Goal: Obtain resource: Obtain resource

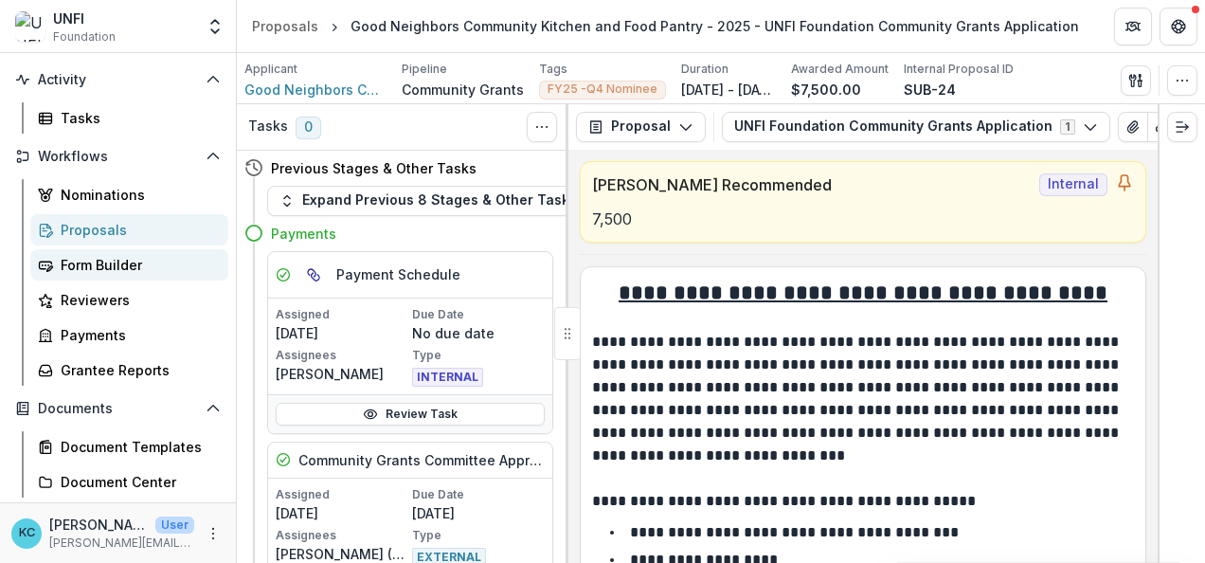
scroll to position [135, 0]
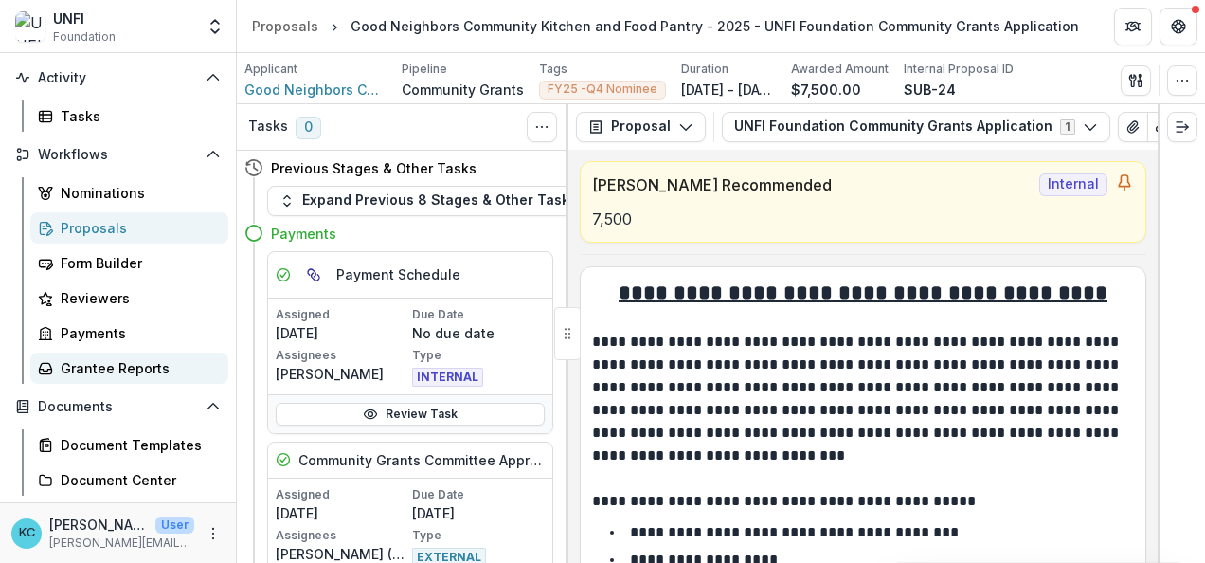
click at [119, 364] on div "Grantee Reports" at bounding box center [137, 368] width 152 height 20
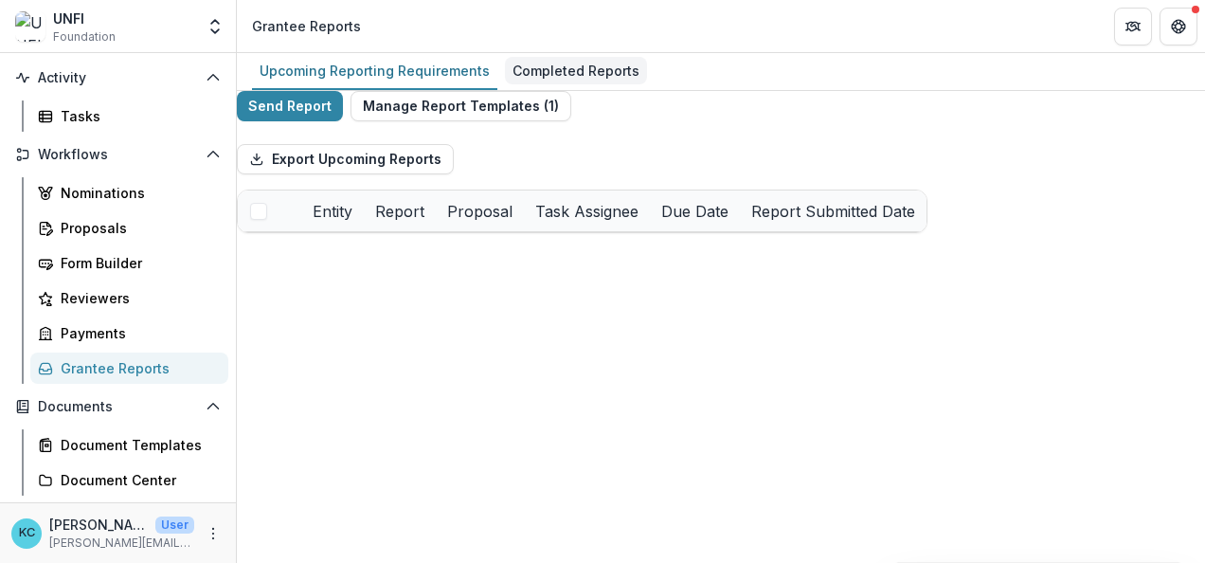
click at [566, 66] on div "Completed Reports" at bounding box center [576, 70] width 142 height 27
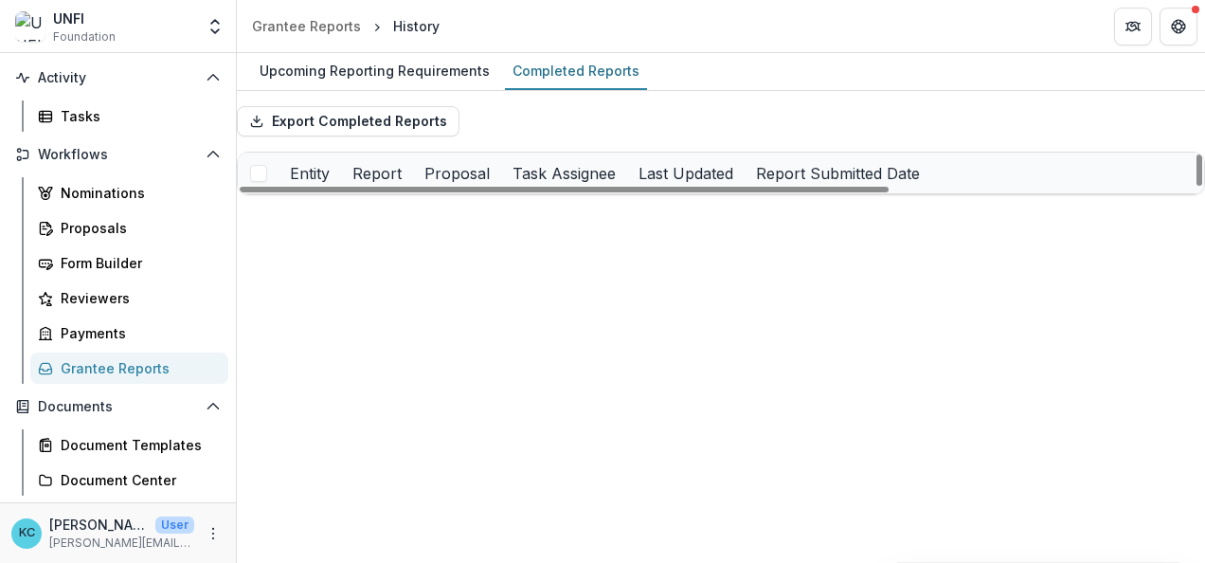
scroll to position [184, 0]
click at [452, 449] on link "Freedmen Heirs Foundation Inc" at bounding box center [393, 459] width 206 height 20
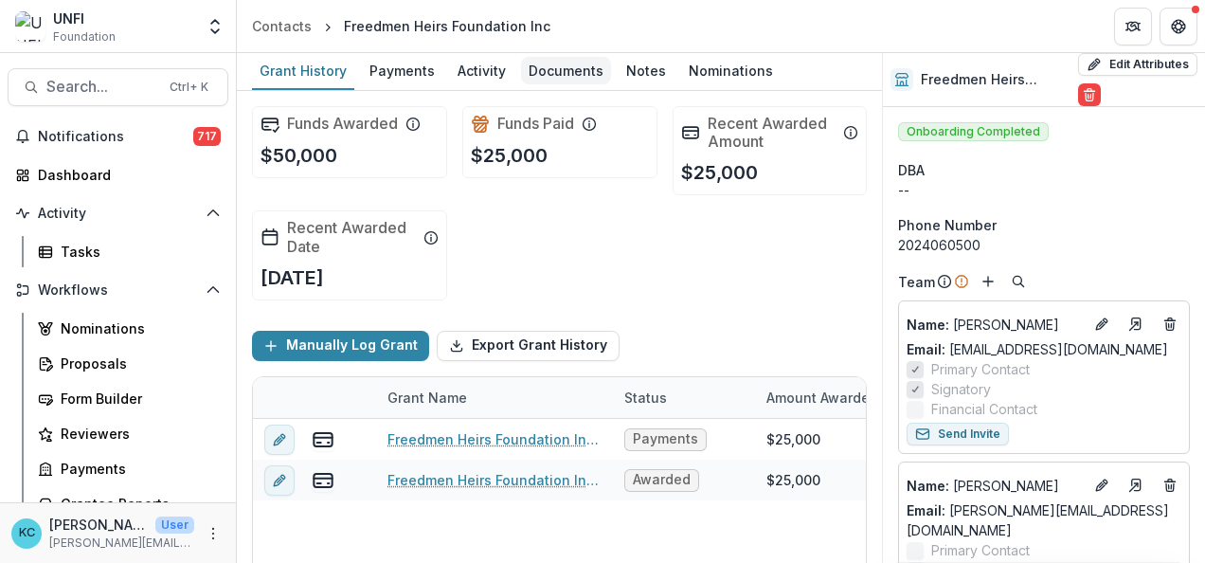
click at [576, 75] on div "Documents" at bounding box center [566, 70] width 90 height 27
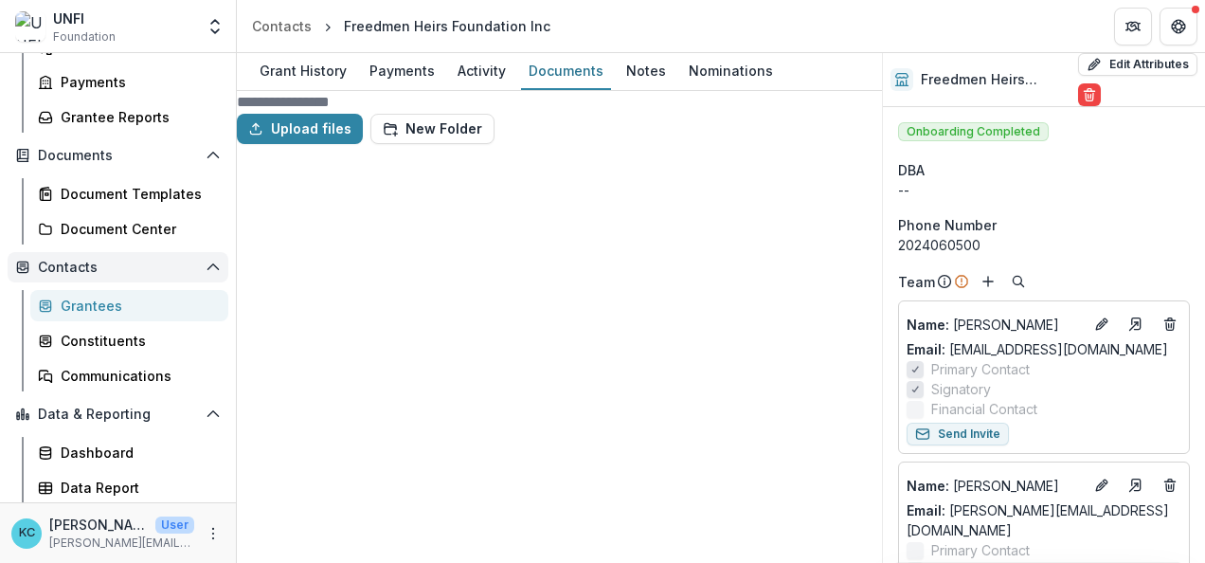
scroll to position [316, 0]
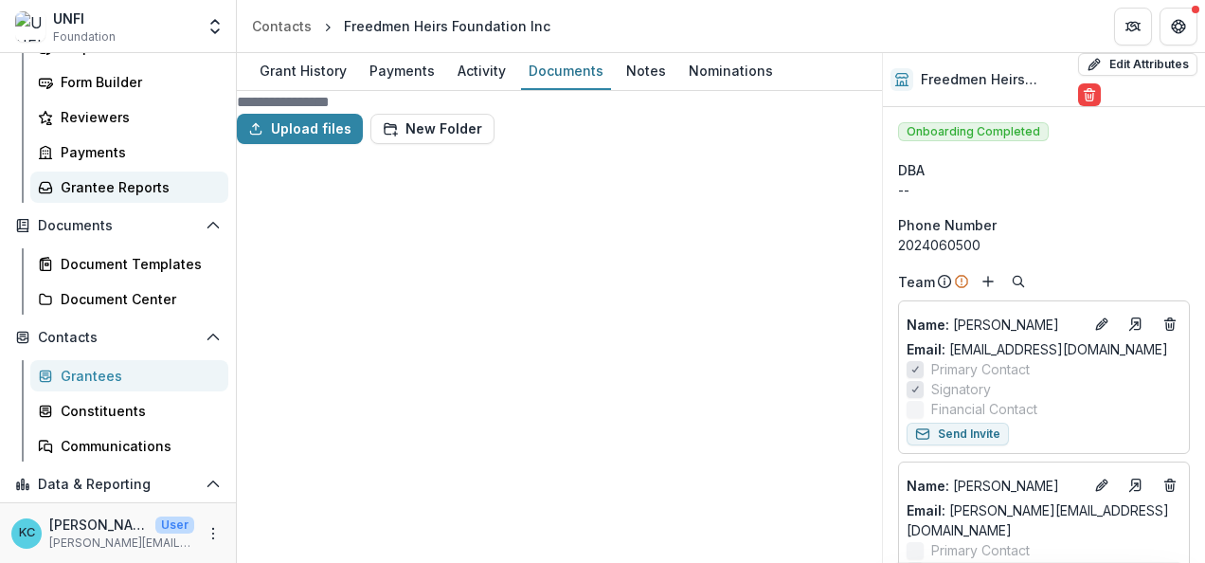
click at [98, 174] on link "Grantee Reports" at bounding box center [129, 186] width 198 height 31
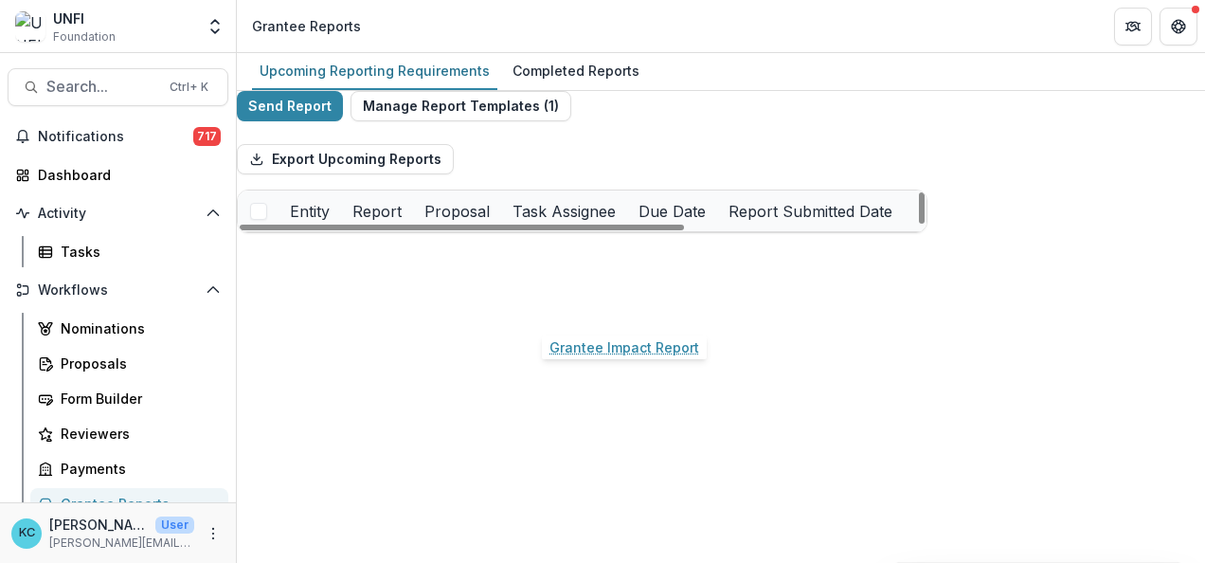
click at [609, 303] on link "Grantee Impact Report" at bounding box center [602, 293] width 150 height 20
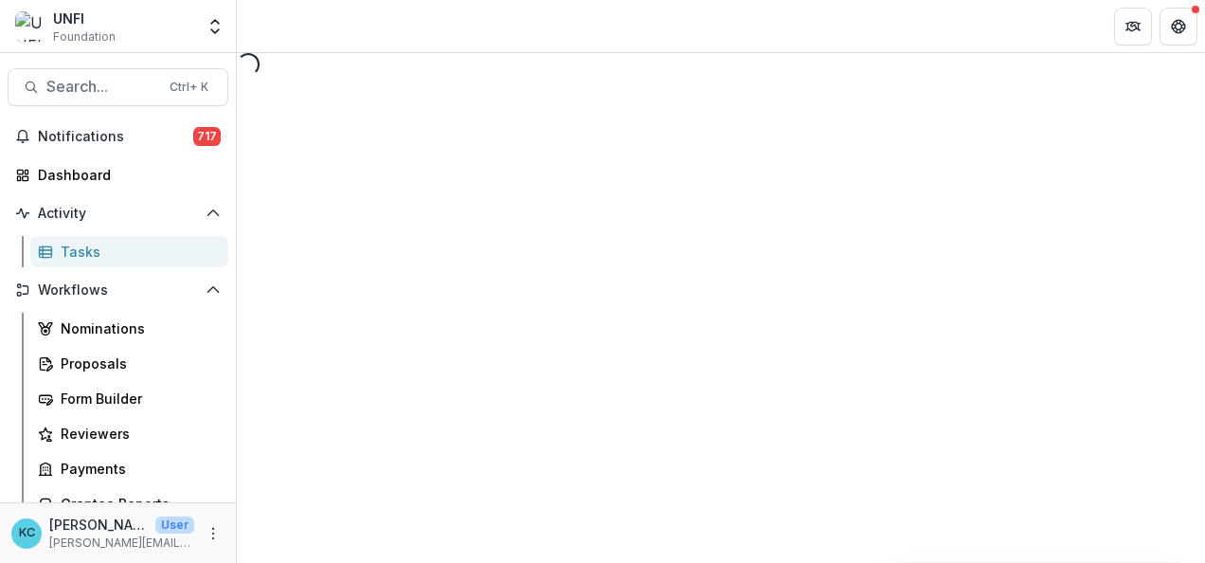
select select "********"
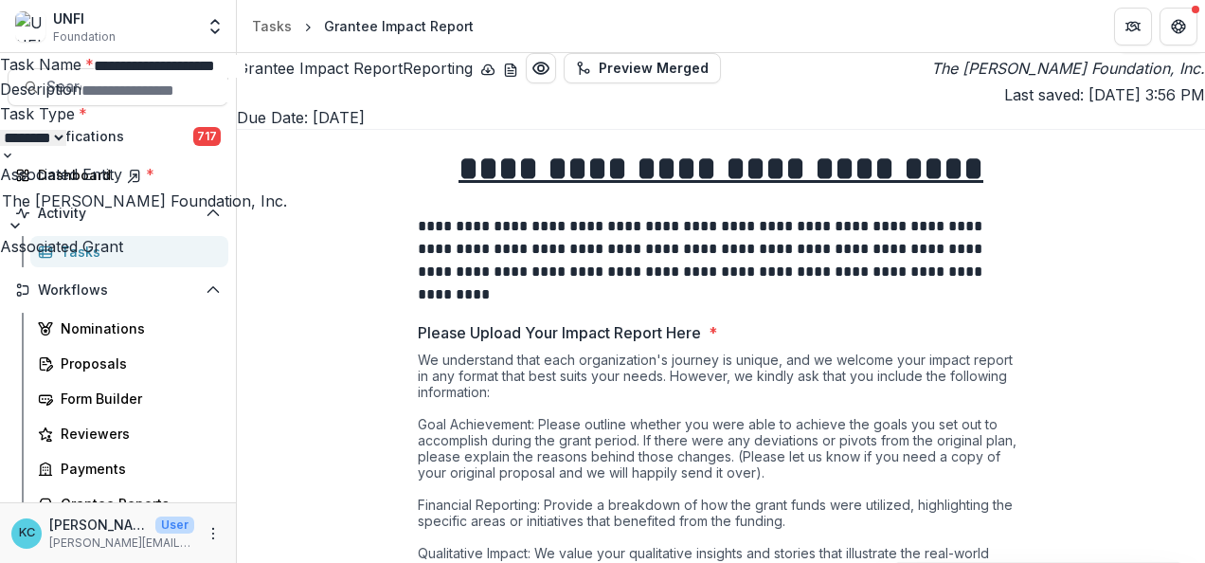
click at [1172, 25] on icon "Close" at bounding box center [1177, 22] width 11 height 11
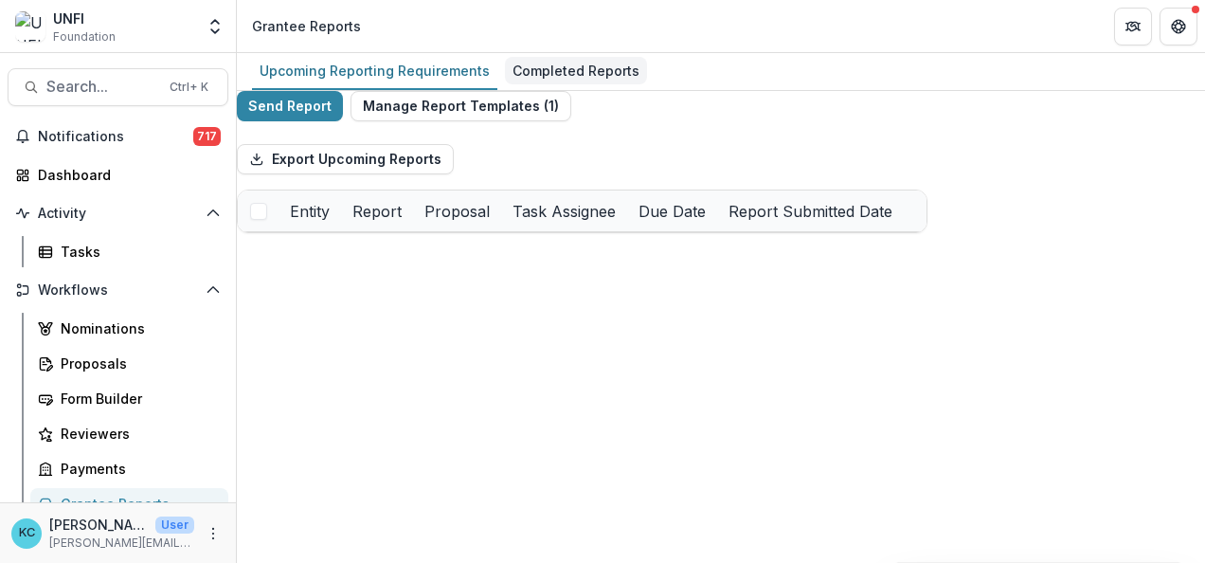
click at [557, 78] on div "Completed Reports" at bounding box center [576, 70] width 142 height 27
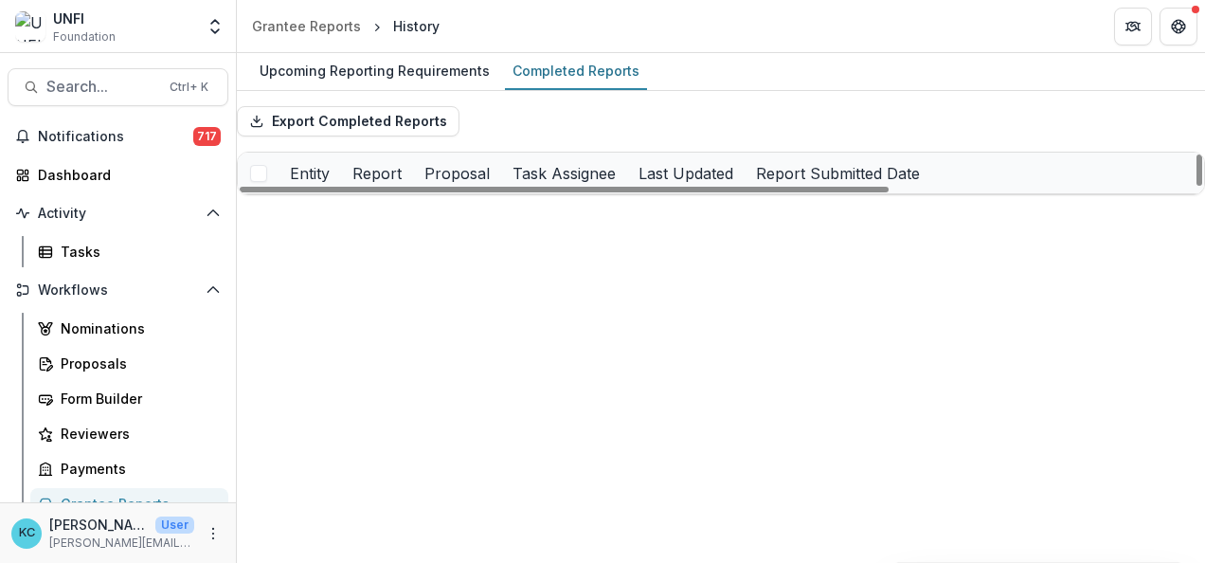
scroll to position [86, 0]
click at [613, 449] on link "Grantee Impact Report" at bounding box center [602, 459] width 150 height 20
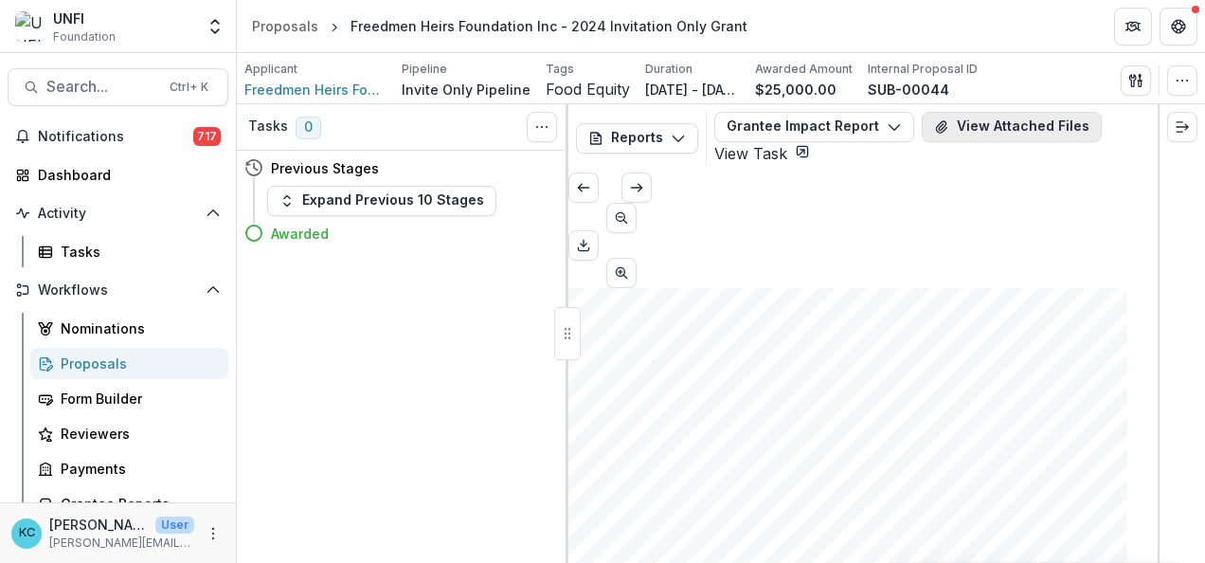
click at [938, 125] on button "View Attached Files" at bounding box center [1011, 127] width 180 height 30
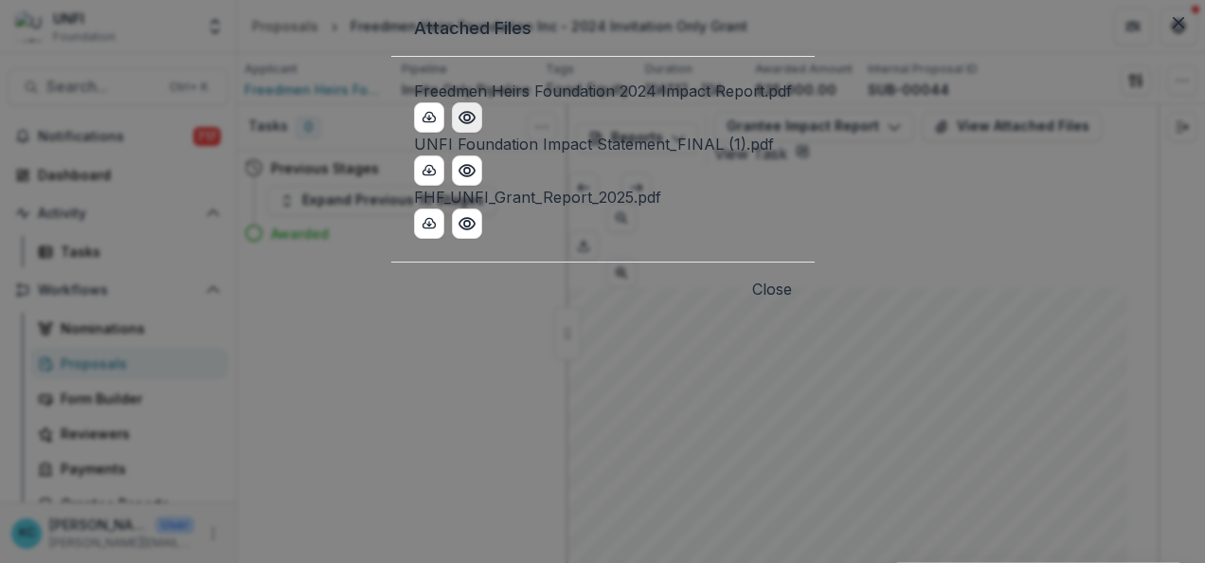
click at [457, 127] on icon "Preview Freedmen Heirs Foundation 2024 Impact Report.pdf" at bounding box center [466, 117] width 19 height 19
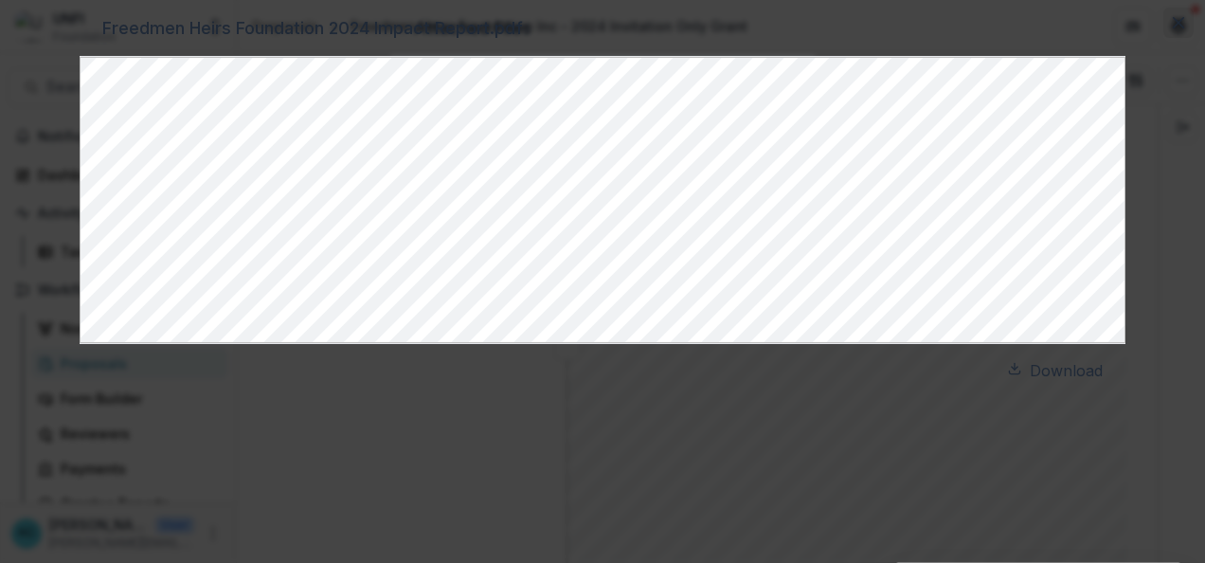
click at [1163, 38] on button "Close" at bounding box center [1178, 23] width 30 height 30
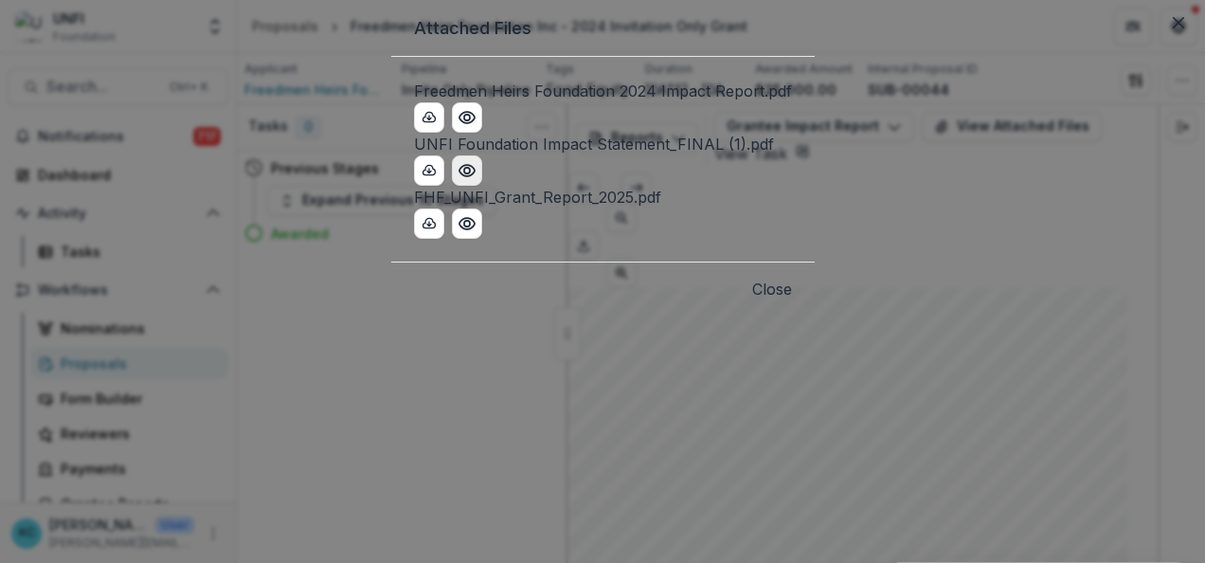
click at [452, 186] on button "Preview UNFI Foundation Impact Statement_FINAL (1).pdf" at bounding box center [467, 170] width 30 height 30
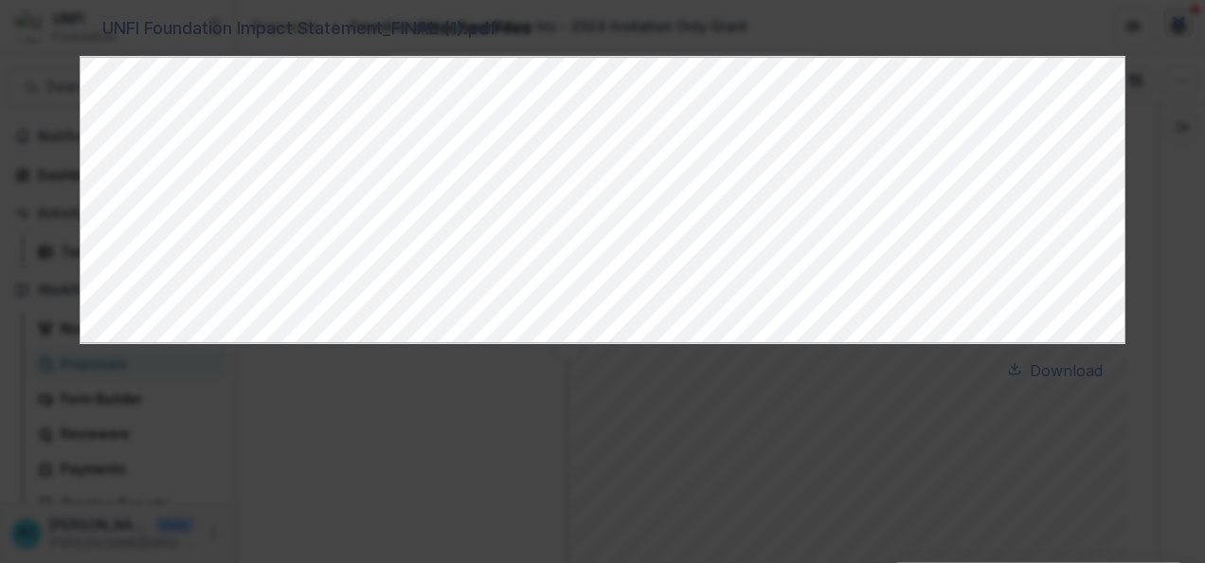
click at [1163, 38] on button "Close" at bounding box center [1178, 23] width 30 height 30
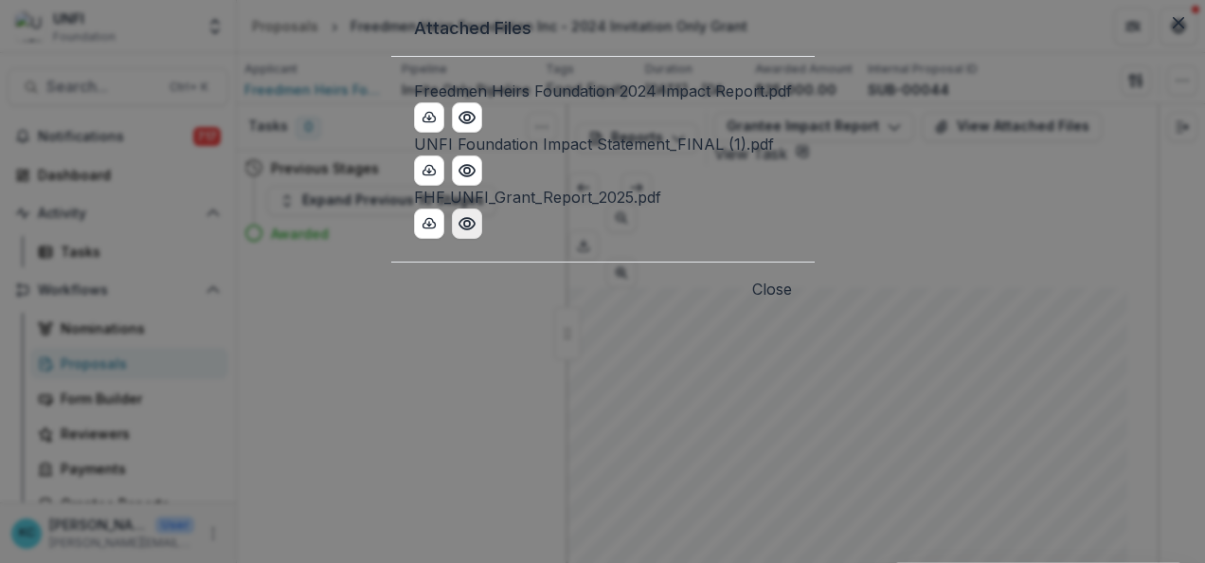
click at [452, 239] on button "Preview FHF_UNFI_Grant_Report_2025.pdf" at bounding box center [467, 223] width 30 height 30
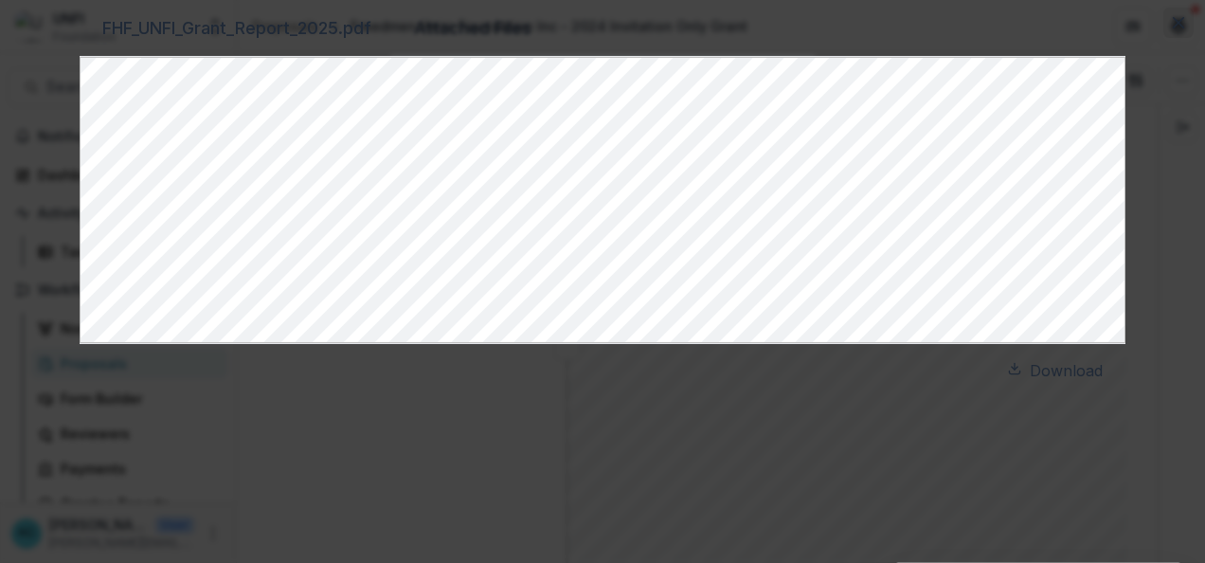
click at [1172, 28] on icon "Close" at bounding box center [1177, 22] width 11 height 11
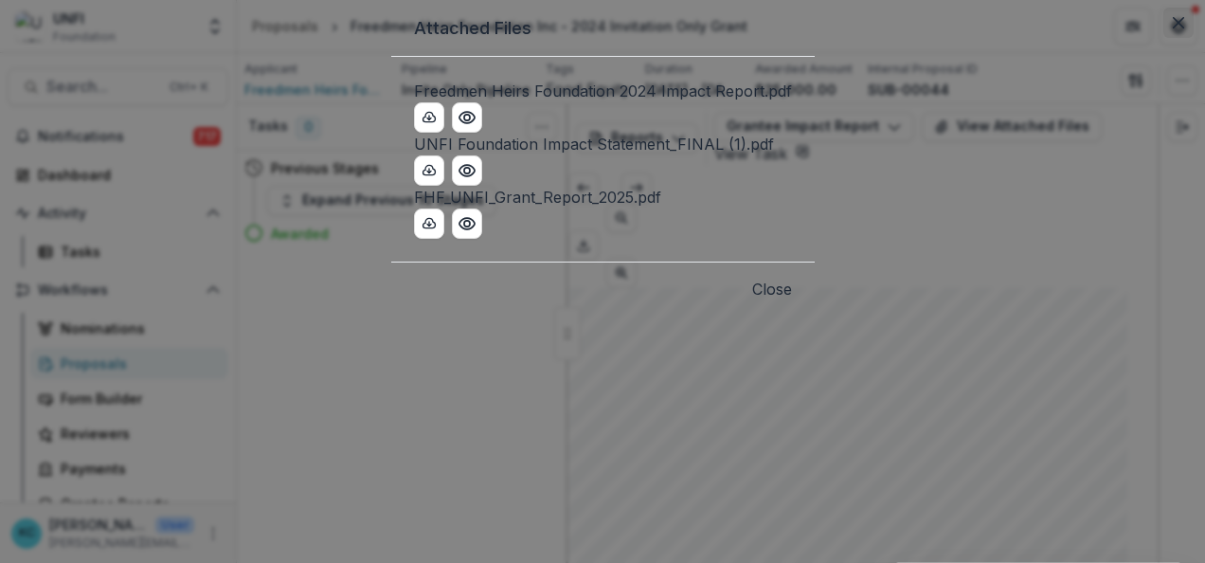
click at [1172, 28] on icon "Close" at bounding box center [1177, 22] width 11 height 11
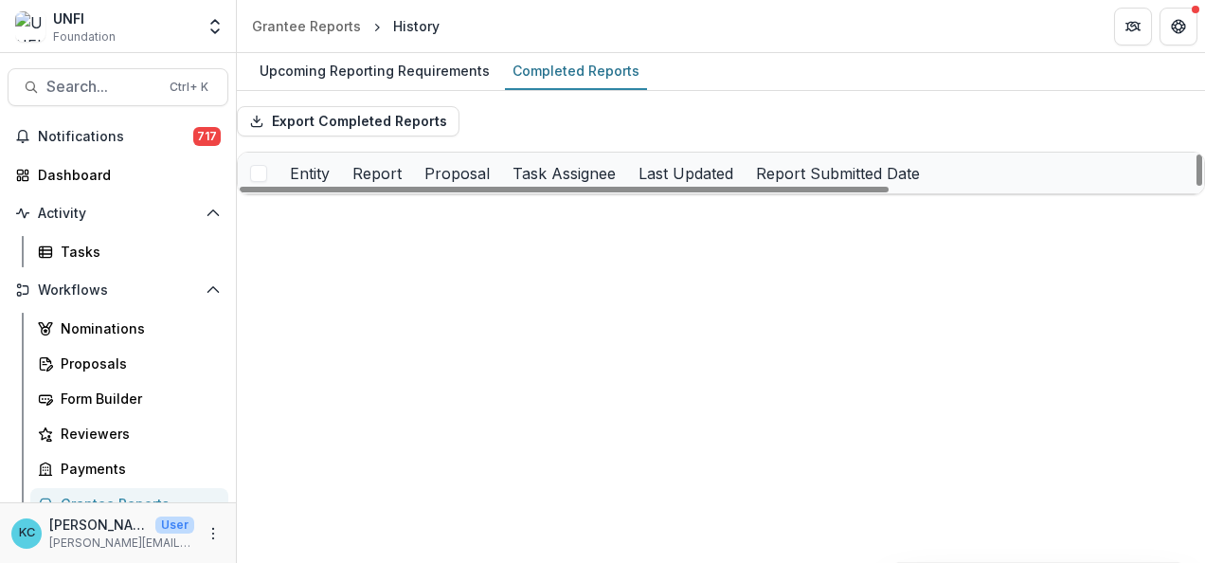
scroll to position [170, 0]
click at [619, 490] on link "Grantee Impact Report" at bounding box center [602, 500] width 150 height 20
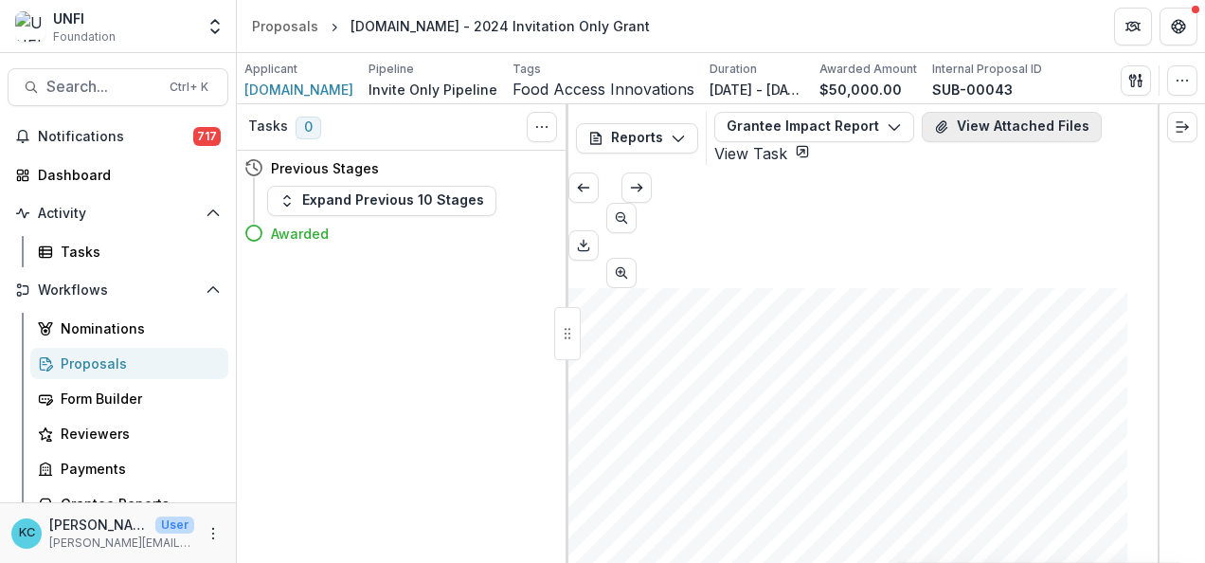
click at [945, 120] on button "View Attached Files" at bounding box center [1011, 127] width 180 height 30
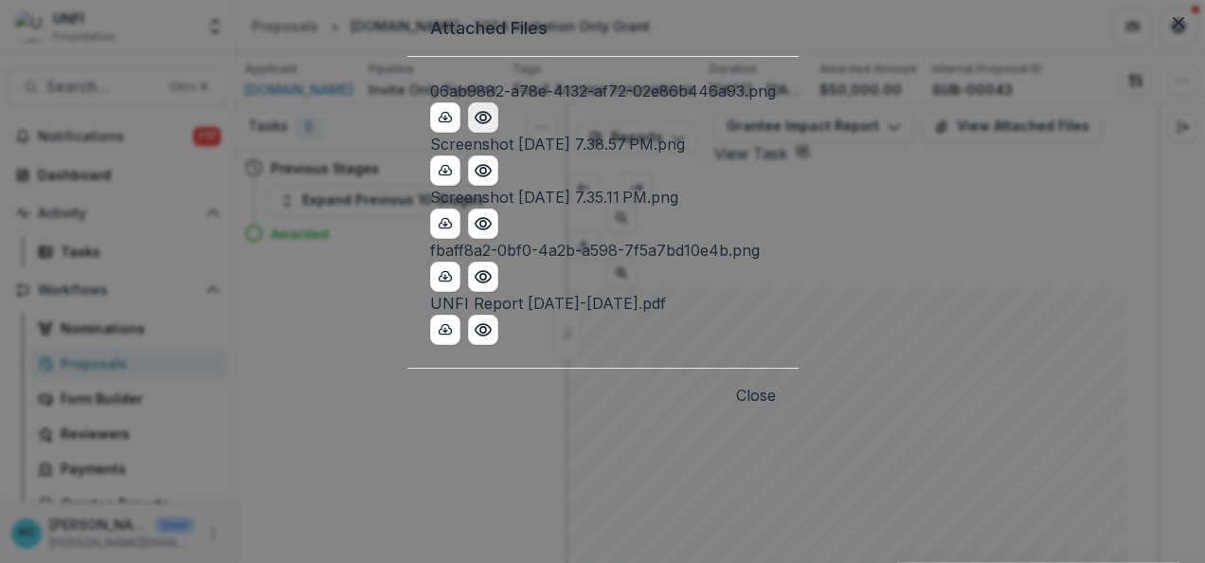
click at [474, 127] on icon "Preview 06ab9882-a78e-4132-af72-02e86b446a93.png" at bounding box center [483, 117] width 19 height 19
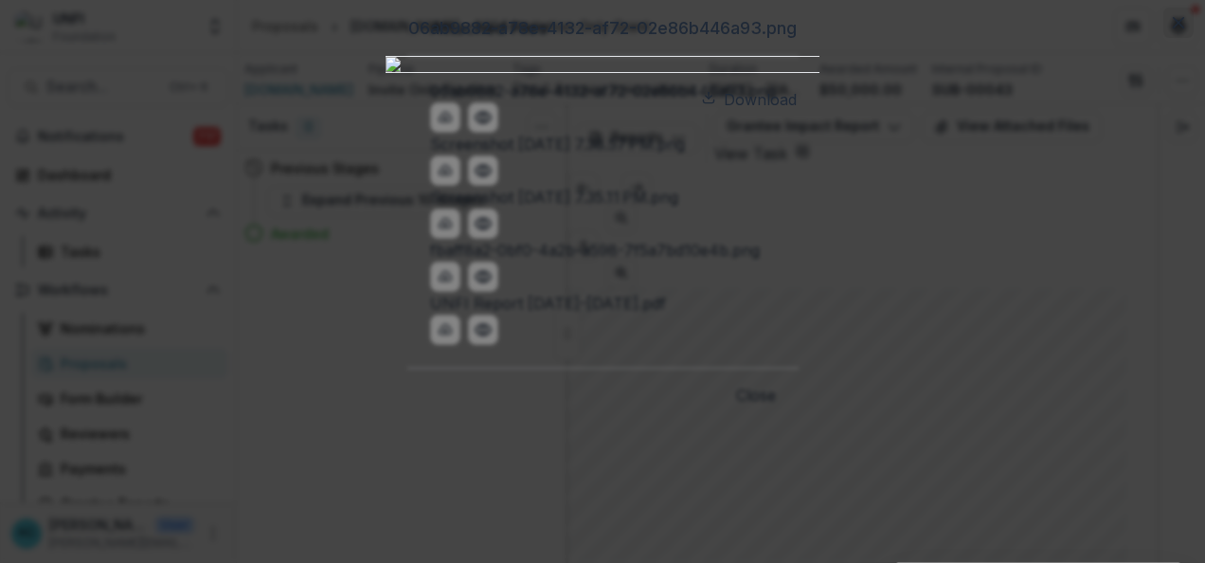
click at [1163, 38] on button "Close" at bounding box center [1178, 23] width 30 height 30
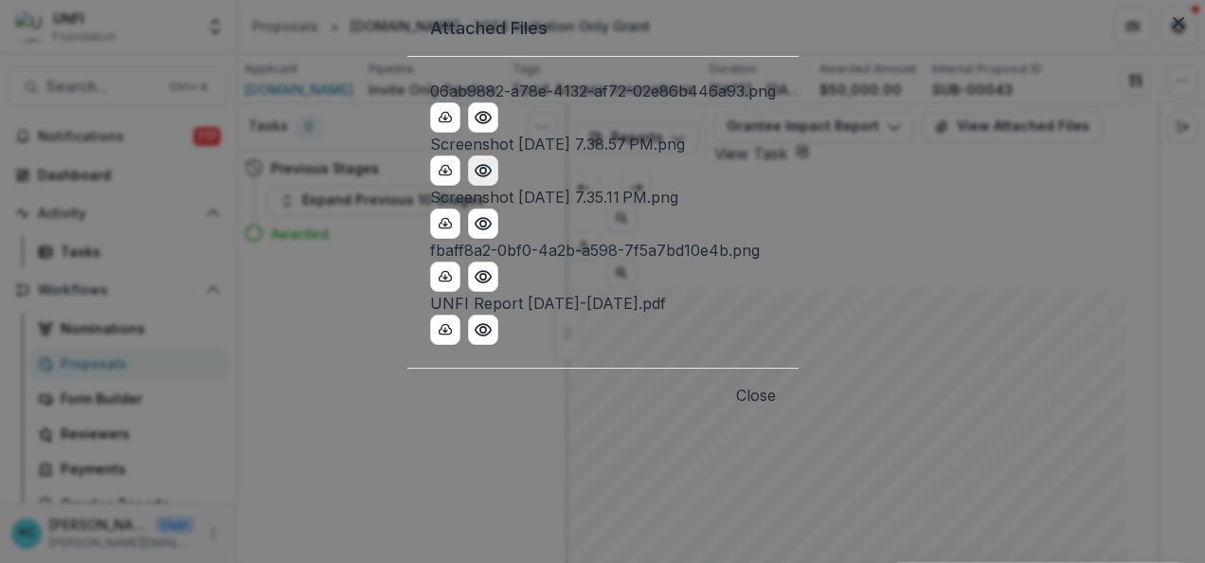
click at [474, 180] on icon "Preview Screenshot 2025-07-31 at 7.38.57 PM.png" at bounding box center [483, 170] width 19 height 19
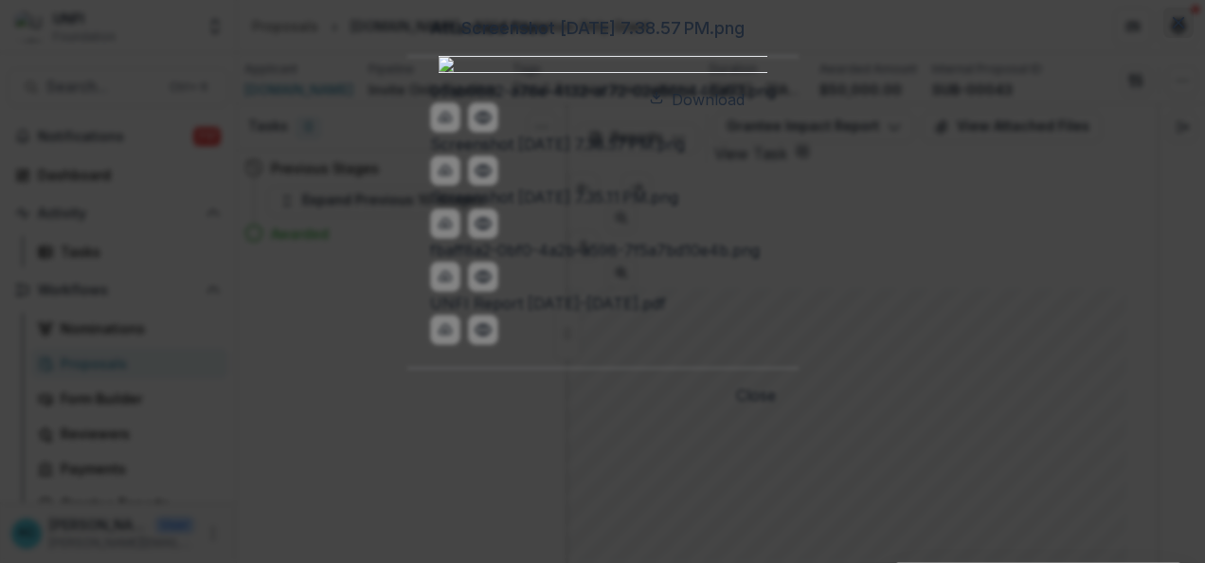
click at [1163, 38] on button "Close" at bounding box center [1178, 23] width 30 height 30
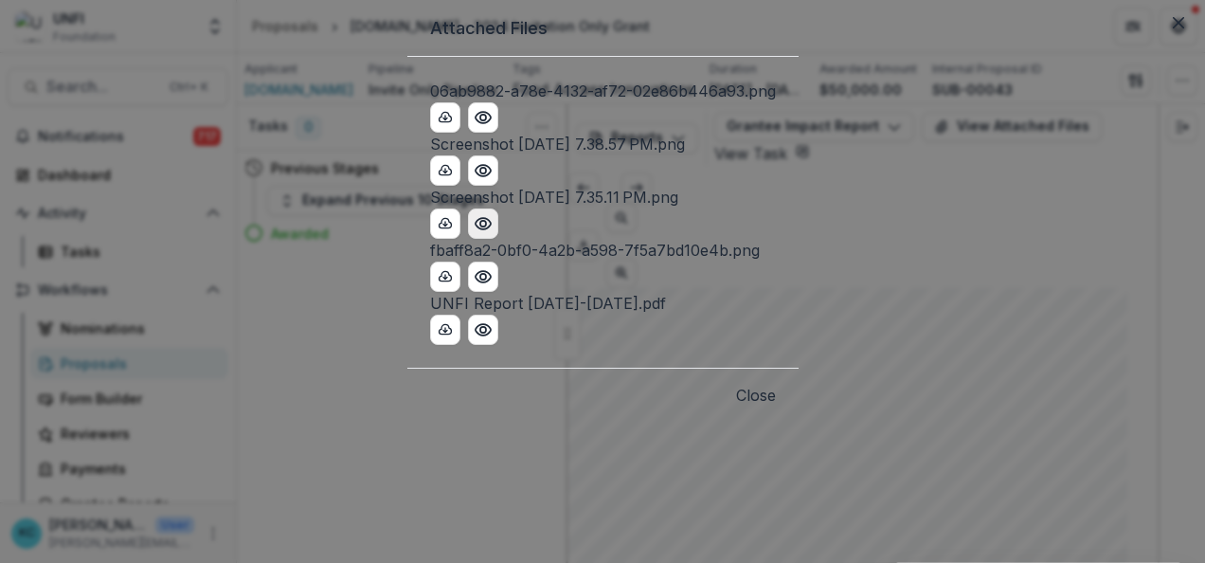
click at [474, 233] on icon "Preview Screenshot 2025-07-31 at 7.35.11 PM.png" at bounding box center [483, 223] width 19 height 19
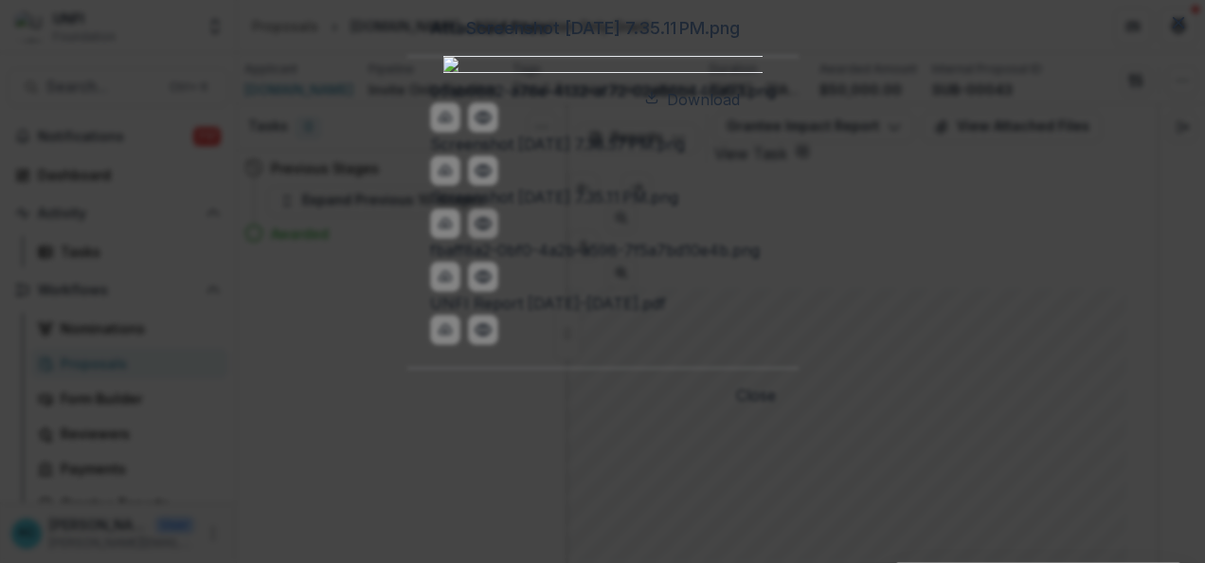
scroll to position [220, 0]
click at [1163, 38] on button "Close" at bounding box center [1178, 23] width 30 height 30
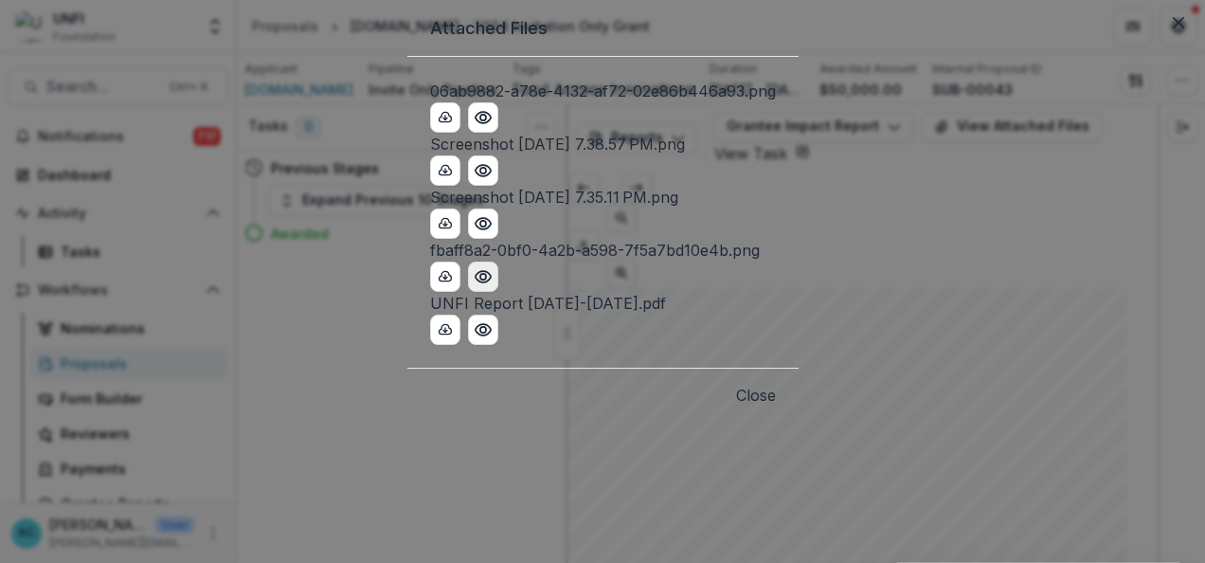
scroll to position [137, 0]
click at [474, 339] on icon "Preview UNFI Report 2024-2025.pdf" at bounding box center [483, 329] width 19 height 19
